Goal: Task Accomplishment & Management: Complete application form

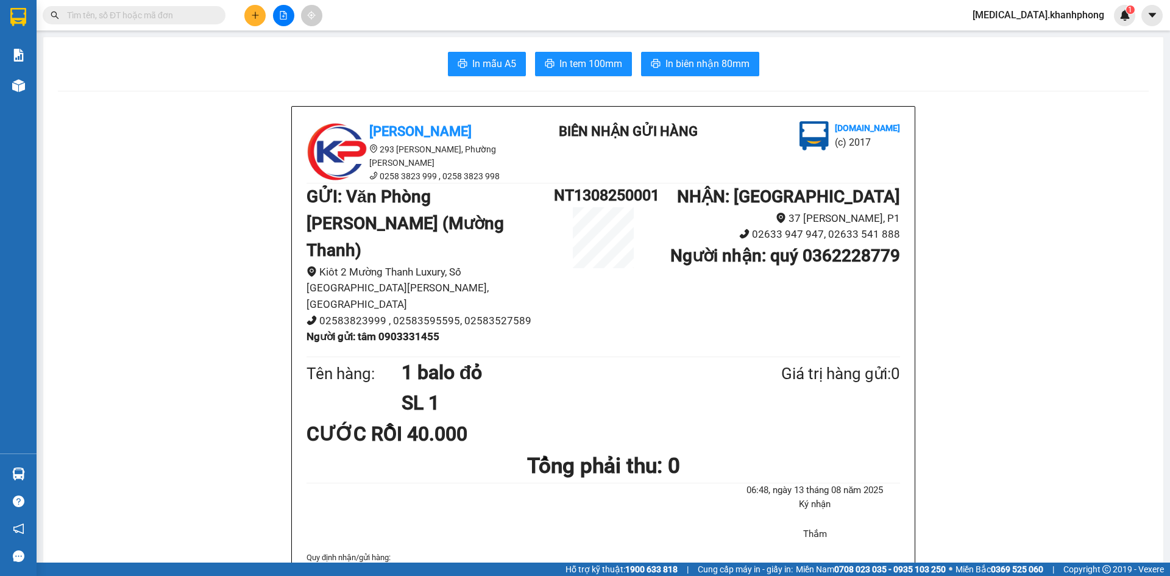
click at [256, 23] on button at bounding box center [254, 15] width 21 height 21
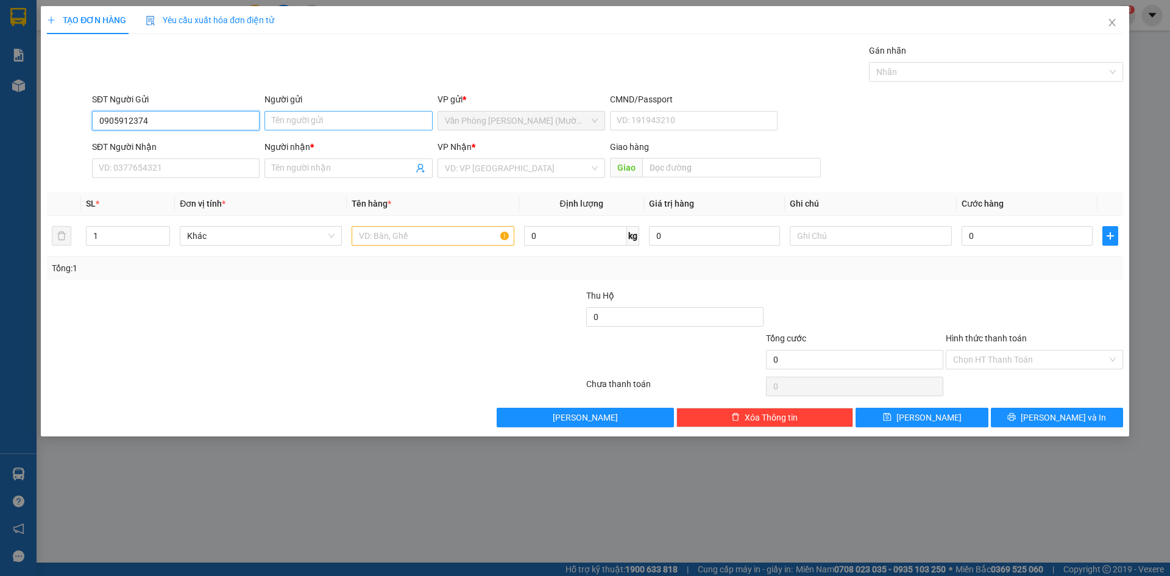
type input "0905912374"
click at [325, 121] on input "Người gửi" at bounding box center [348, 120] width 168 height 19
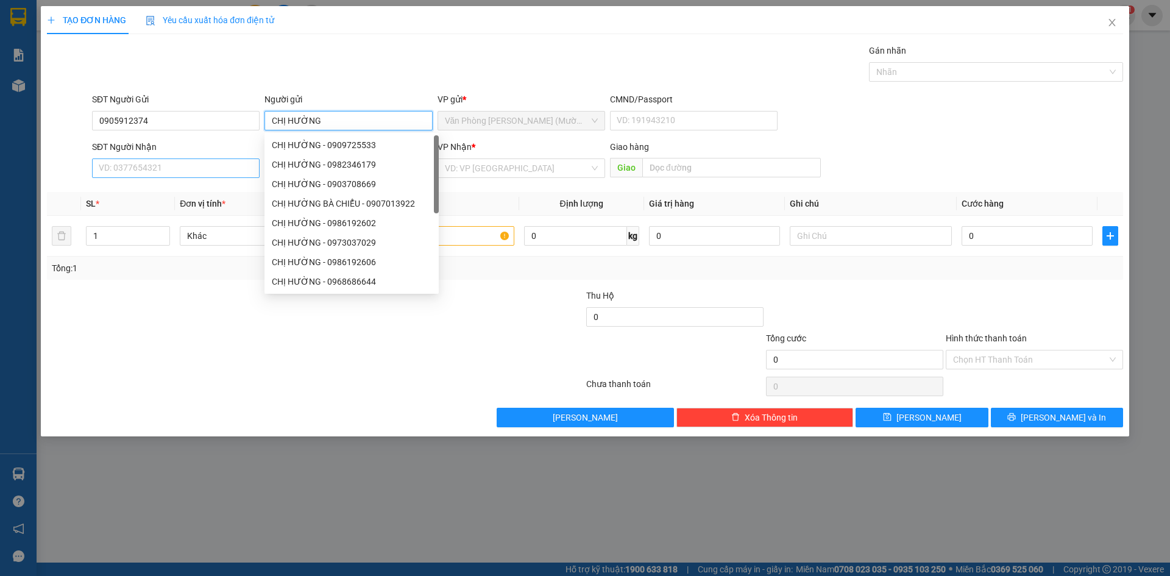
type input "CHỊ HƯỜNG"
click at [149, 175] on input "SĐT Người Nhận" at bounding box center [176, 167] width 168 height 19
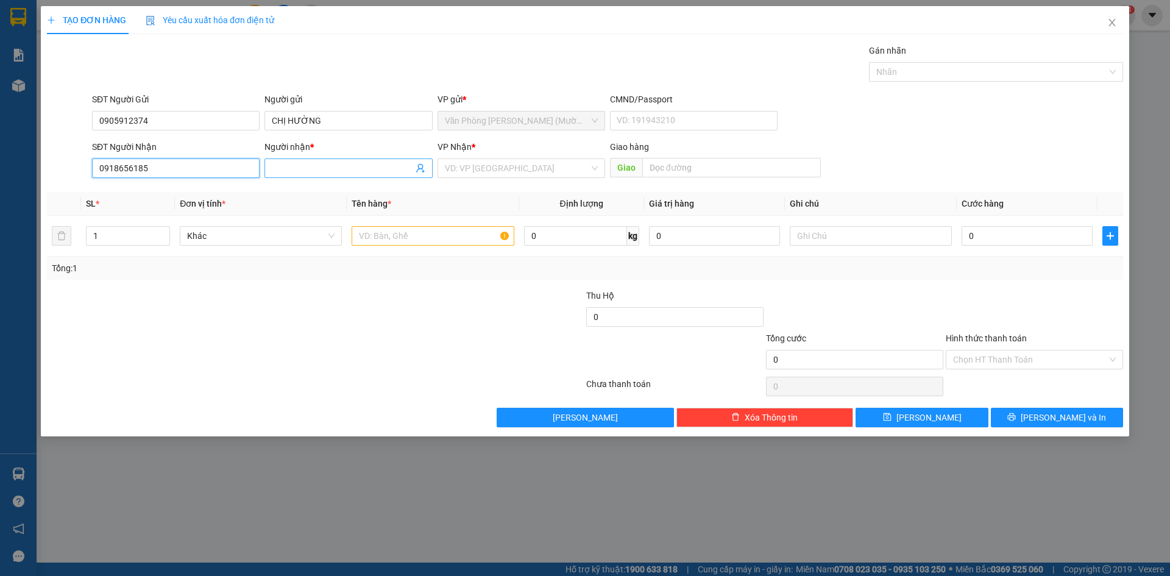
type input "0918656185"
click at [322, 166] on input "Người nhận *" at bounding box center [342, 167] width 141 height 13
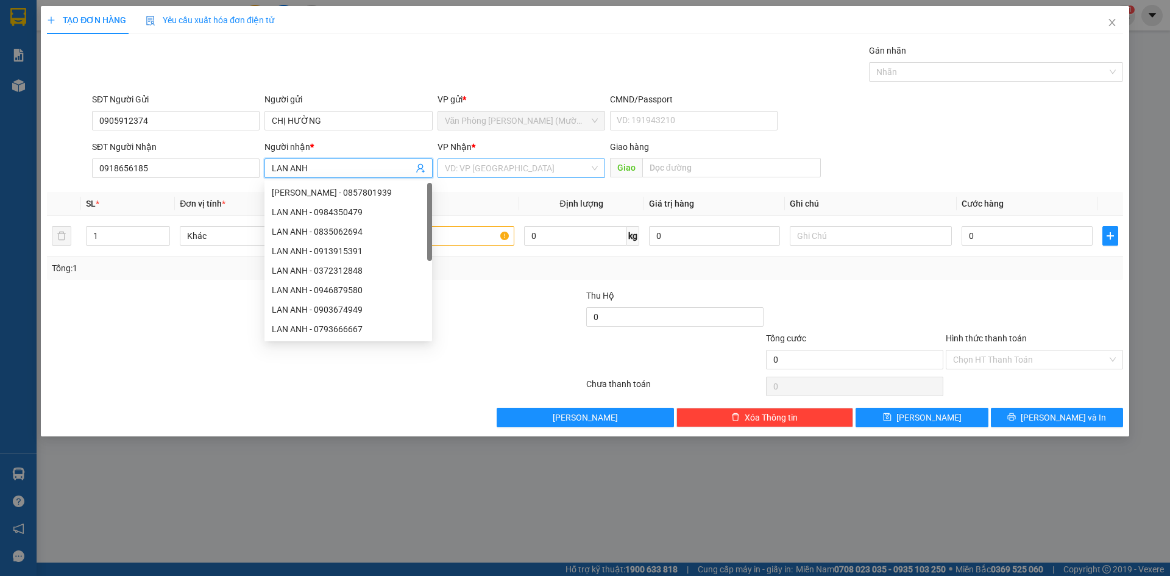
type input "LAN ANH"
click at [484, 169] on input "search" at bounding box center [517, 168] width 144 height 18
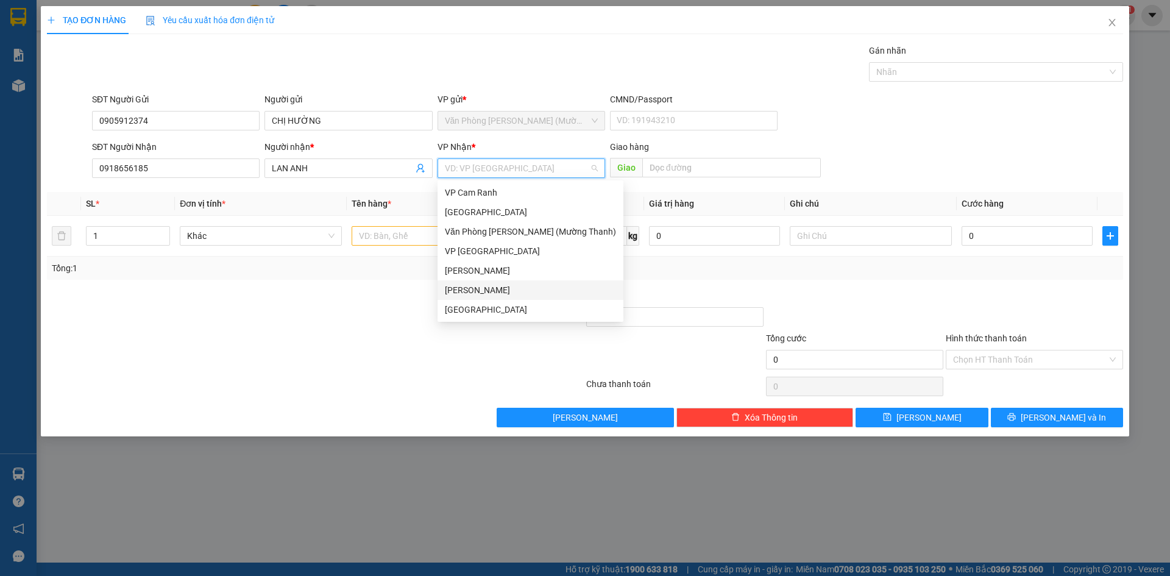
click at [498, 290] on div "[PERSON_NAME]" at bounding box center [530, 289] width 171 height 13
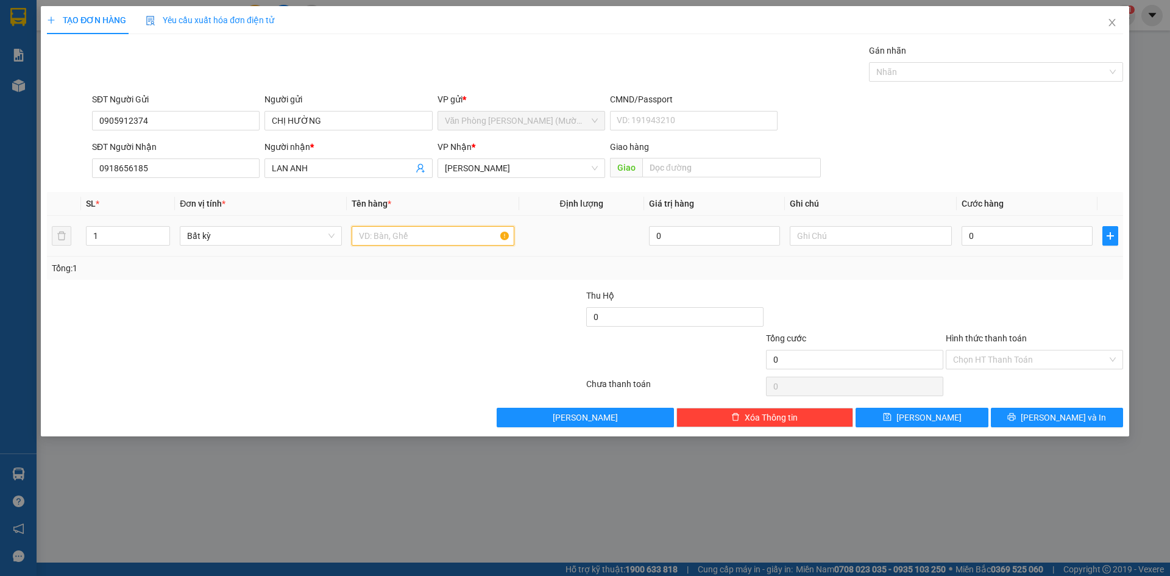
click at [415, 241] on input "text" at bounding box center [433, 235] width 162 height 19
type input "1TX + 1TG"
click at [101, 236] on input "1" at bounding box center [128, 236] width 83 height 18
type input "2"
click at [972, 232] on input "0" at bounding box center [1026, 235] width 131 height 19
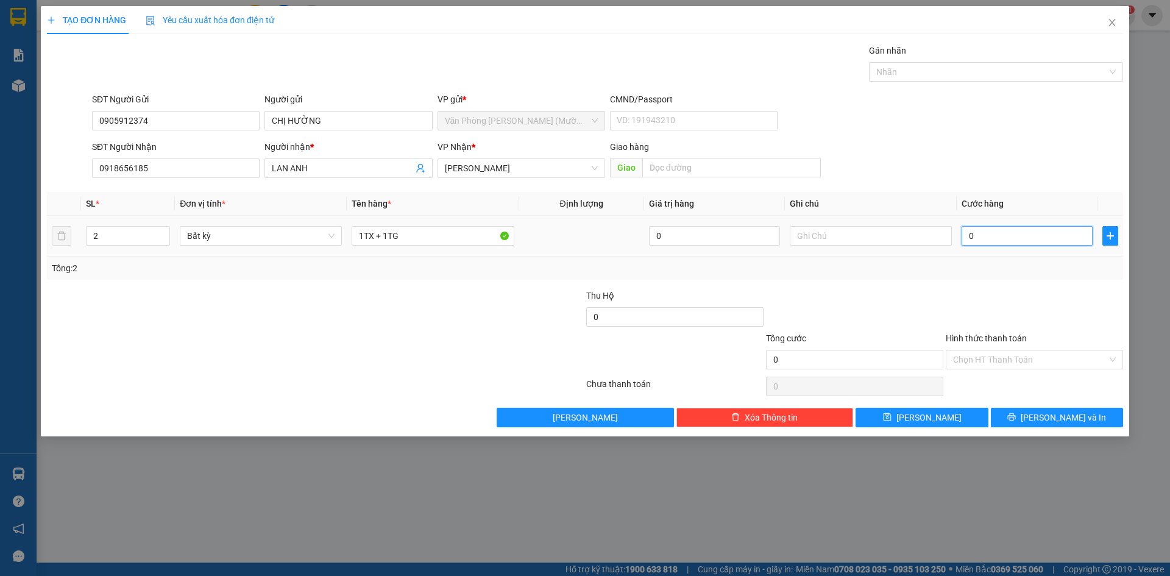
type input "9"
type input "90"
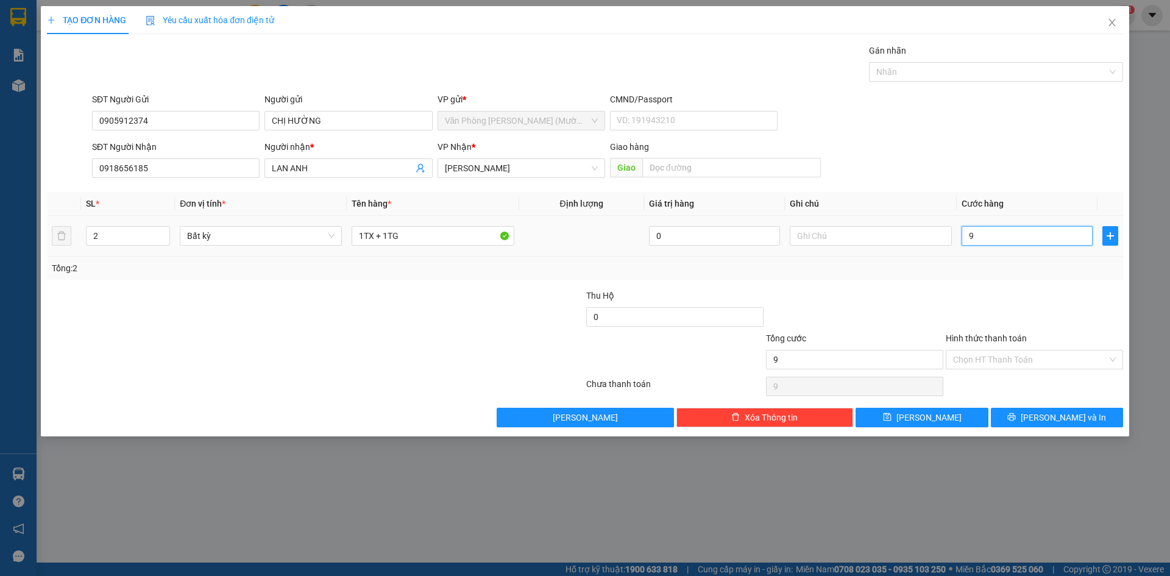
type input "90"
type input "90.000"
click at [1011, 314] on div at bounding box center [1034, 310] width 180 height 43
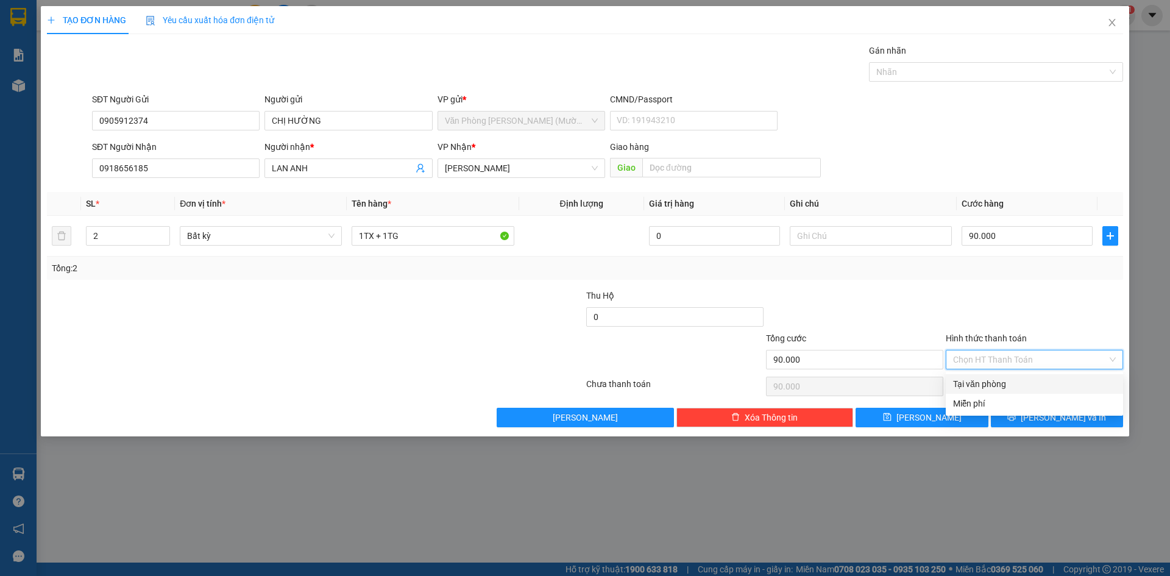
click at [1012, 359] on input "Hình thức thanh toán" at bounding box center [1030, 359] width 154 height 18
click at [1019, 388] on div "Tại văn phòng" at bounding box center [1034, 383] width 163 height 13
type input "0"
click at [1031, 413] on button "[PERSON_NAME] và In" at bounding box center [1057, 417] width 132 height 19
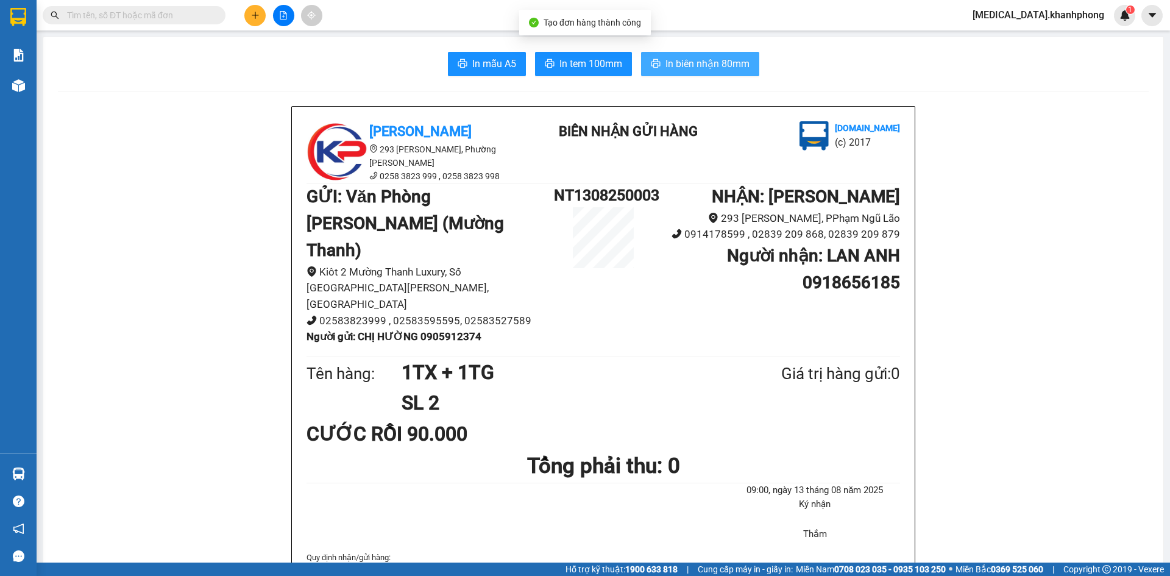
click at [723, 65] on span "In biên nhận 80mm" at bounding box center [707, 63] width 84 height 15
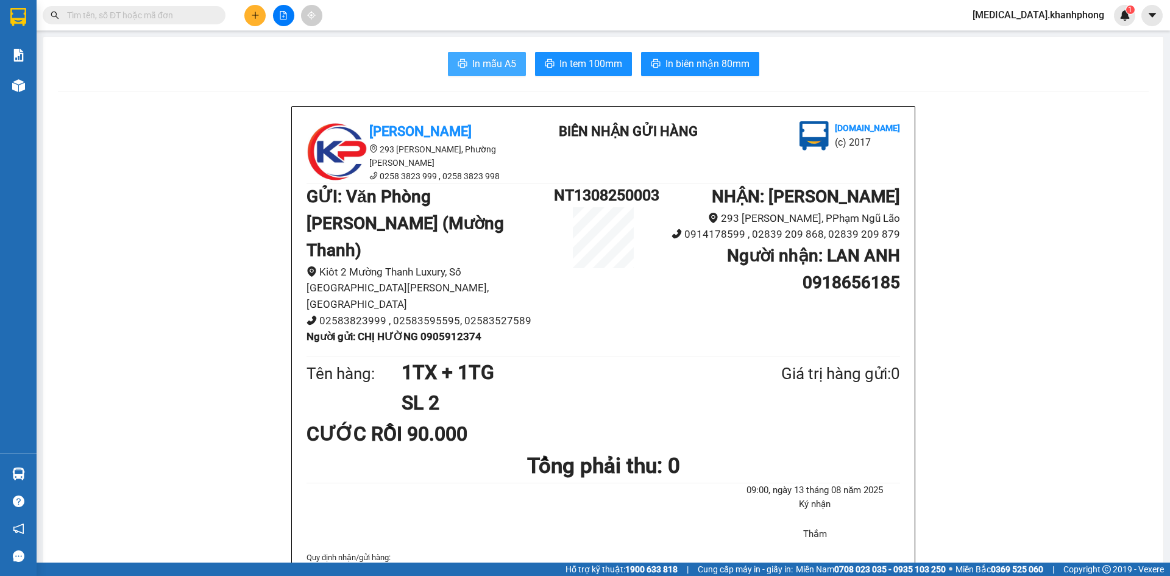
click at [503, 57] on span "In mẫu A5" at bounding box center [494, 63] width 44 height 15
